Goal: Task Accomplishment & Management: Use online tool/utility

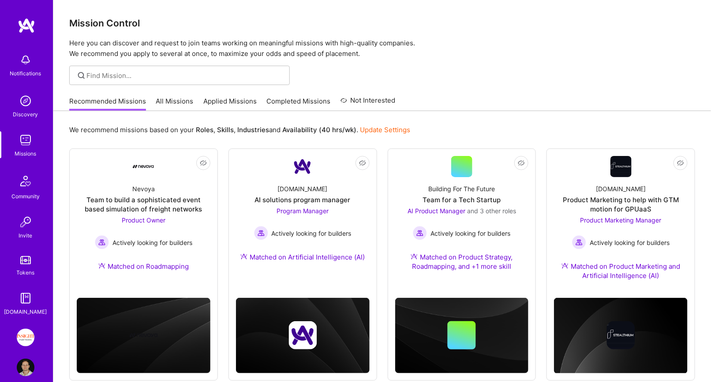
click at [19, 16] on div "Notifications Discovery Missions Community Invite Tokens [DOMAIN_NAME] Insight …" at bounding box center [26, 191] width 53 height 382
click at [25, 28] on img at bounding box center [27, 26] width 18 height 16
click at [28, 331] on img at bounding box center [26, 338] width 18 height 18
